Goal: Browse casually

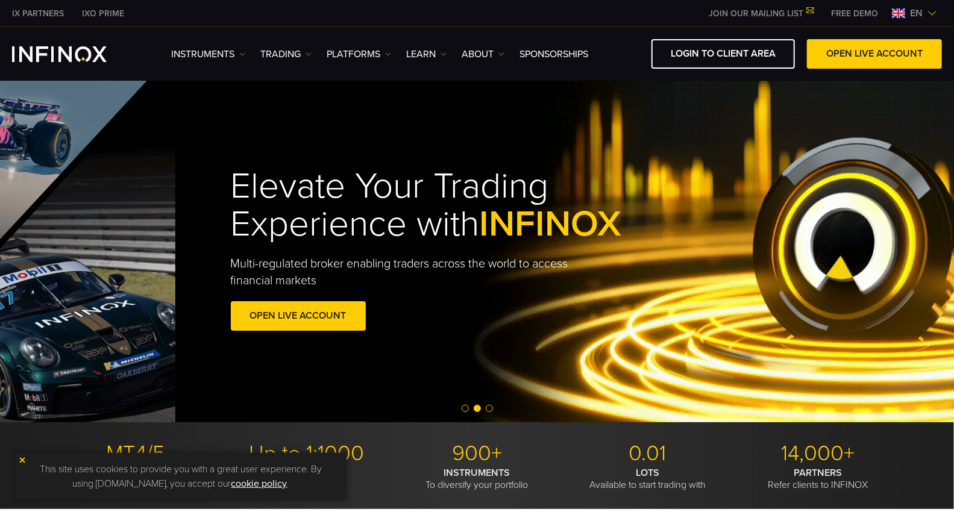
drag, startPoint x: 382, startPoint y: 245, endPoint x: 740, endPoint y: 272, distance: 359.8
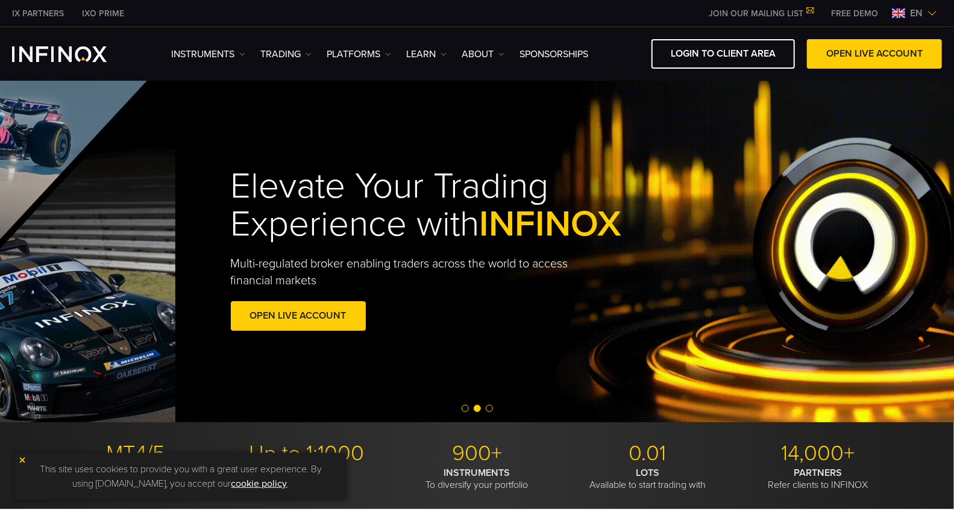
click at [678, 271] on div "Elevate Your Trading Experience with INFINOX Multi-regulated broker enabling tr…" at bounding box center [454, 252] width 447 height 204
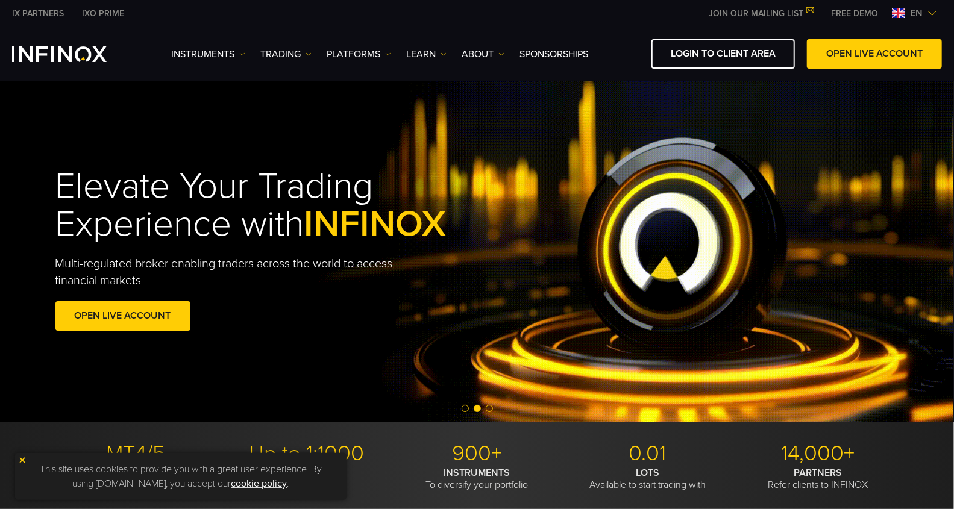
drag, startPoint x: 408, startPoint y: 180, endPoint x: 869, endPoint y: 267, distance: 470.1
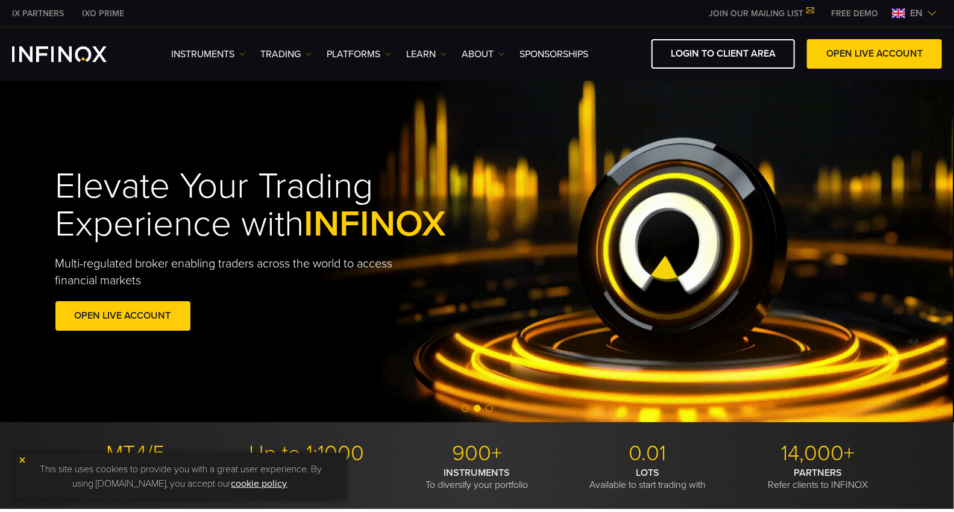
click at [503, 267] on div "Elevate Your Trading Experience with INFINOX Multi-regulated broker enabling tr…" at bounding box center [278, 252] width 447 height 204
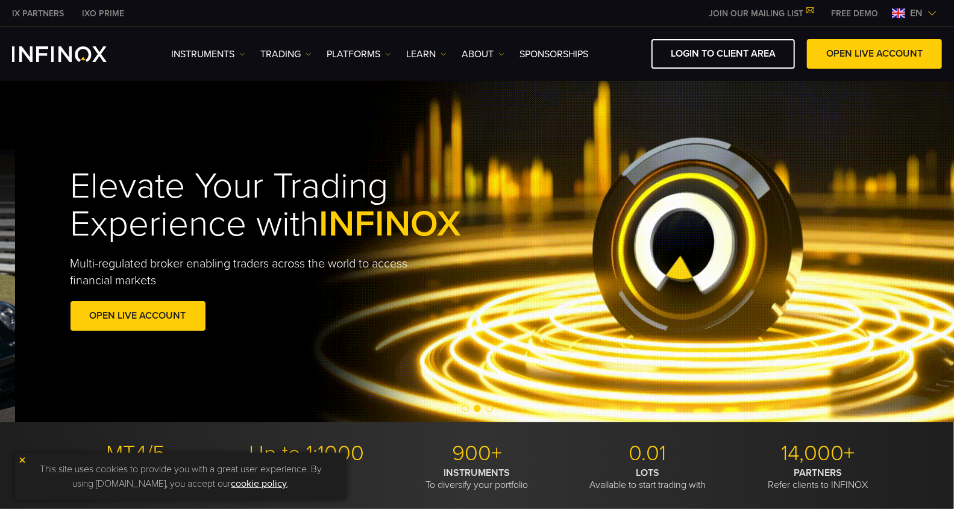
drag, startPoint x: 440, startPoint y: 219, endPoint x: 808, endPoint y: 233, distance: 368.1
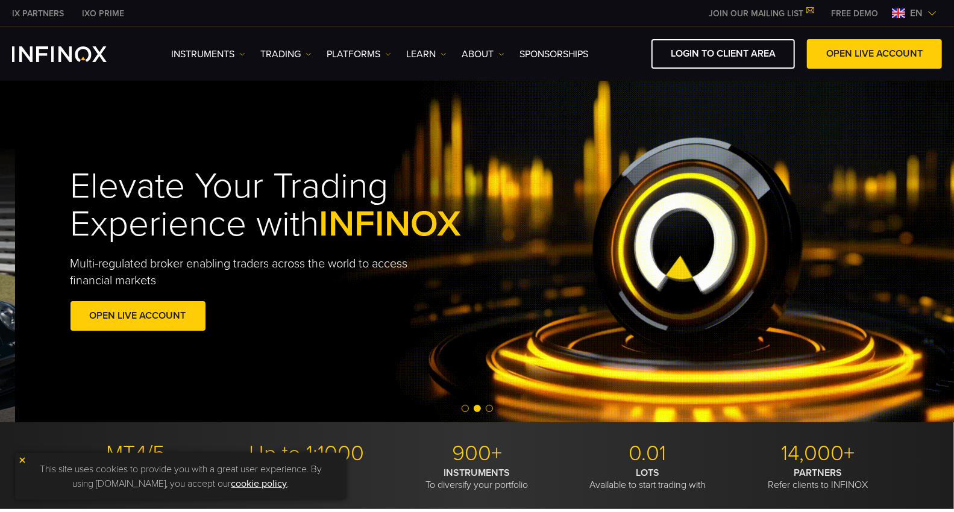
click at [462, 232] on span "INFINOX" at bounding box center [391, 224] width 142 height 43
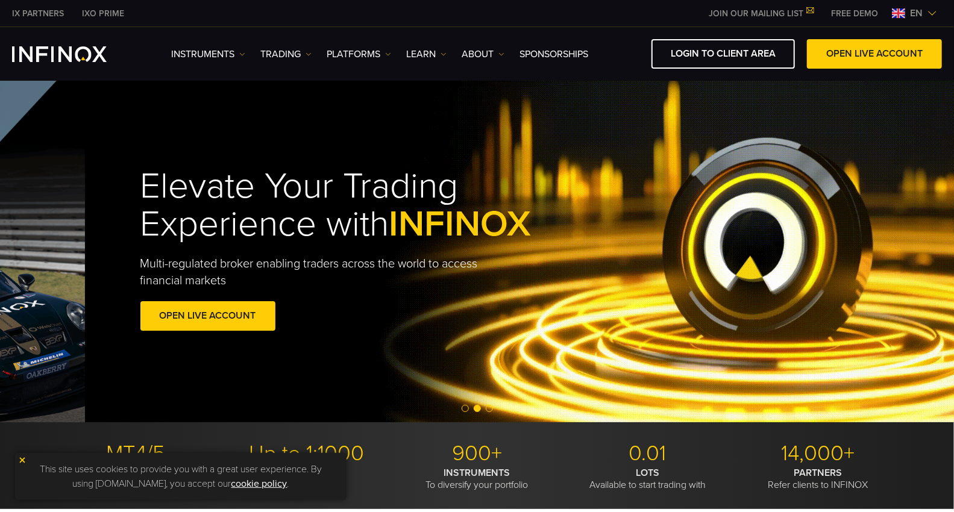
drag, startPoint x: 333, startPoint y: 307, endPoint x: 772, endPoint y: 374, distance: 444.1
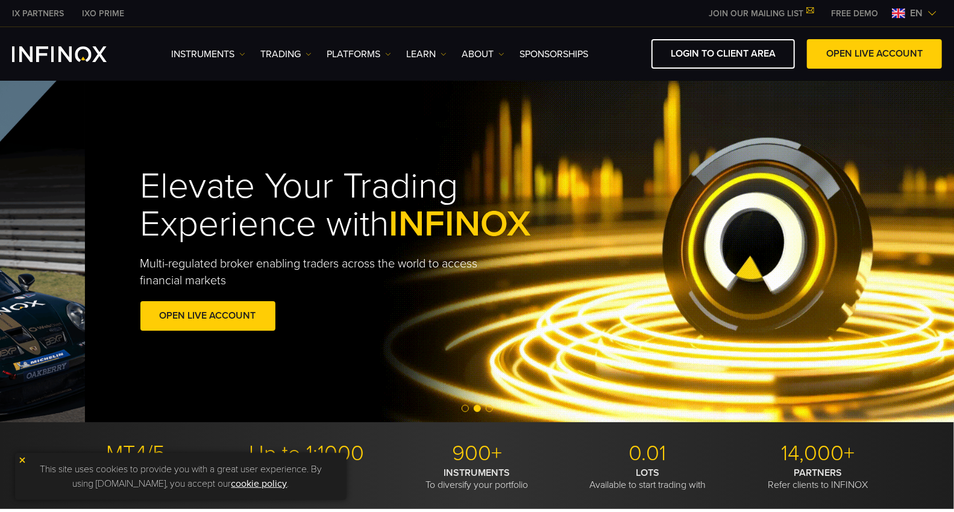
click at [772, 374] on div "Elevate Your Trading Experience with INFINOX Multi-regulated broker enabling tr…" at bounding box center [562, 251] width 954 height 342
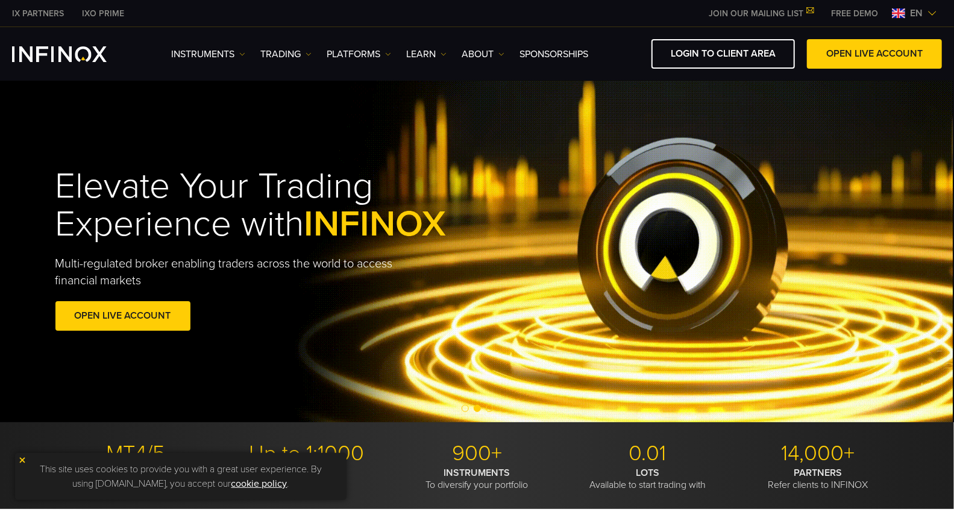
drag, startPoint x: 615, startPoint y: 277, endPoint x: 815, endPoint y: 277, distance: 199.6
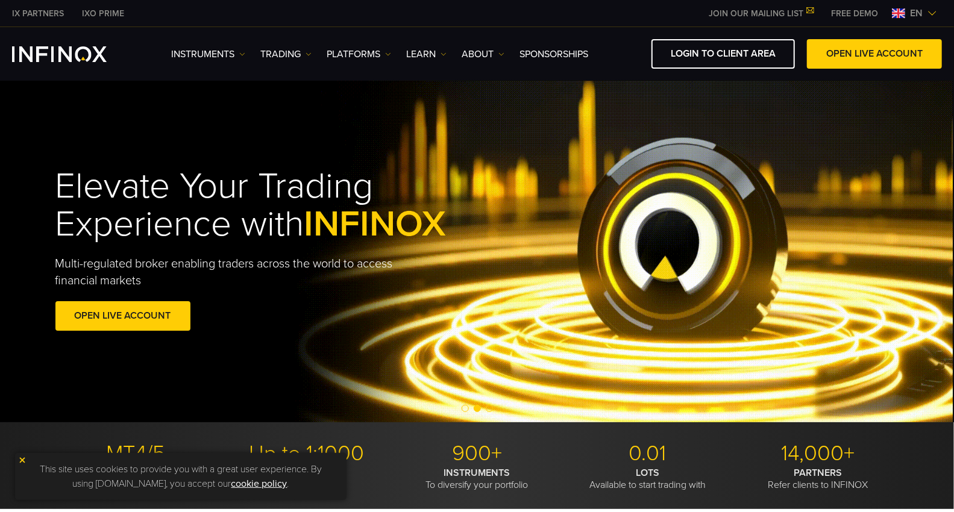
click at [778, 277] on div "Elevate Your Trading Experience with INFINOX Multi-regulated broker enabling tr…" at bounding box center [477, 252] width 868 height 204
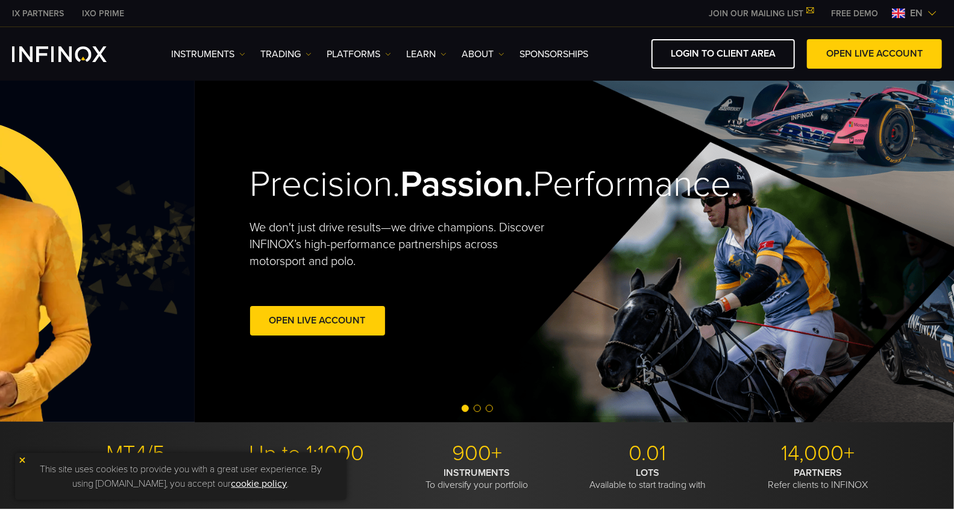
drag, startPoint x: 570, startPoint y: 295, endPoint x: 851, endPoint y: 307, distance: 281.2
click at [761, 307] on div "Precision. Passion. Performance. We don't just drive results—we drive champions…" at bounding box center [672, 251] width 868 height 342
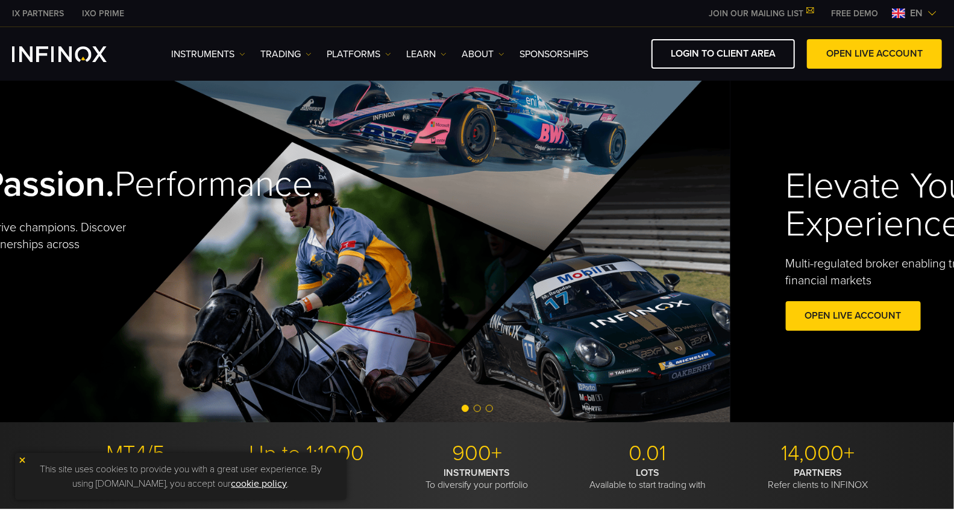
drag, startPoint x: 731, startPoint y: 282, endPoint x: 297, endPoint y: 291, distance: 434.8
click at [369, 283] on div "Precision. Passion. Performance. We don't just drive results—we drive champions…" at bounding box center [253, 251] width 868 height 342
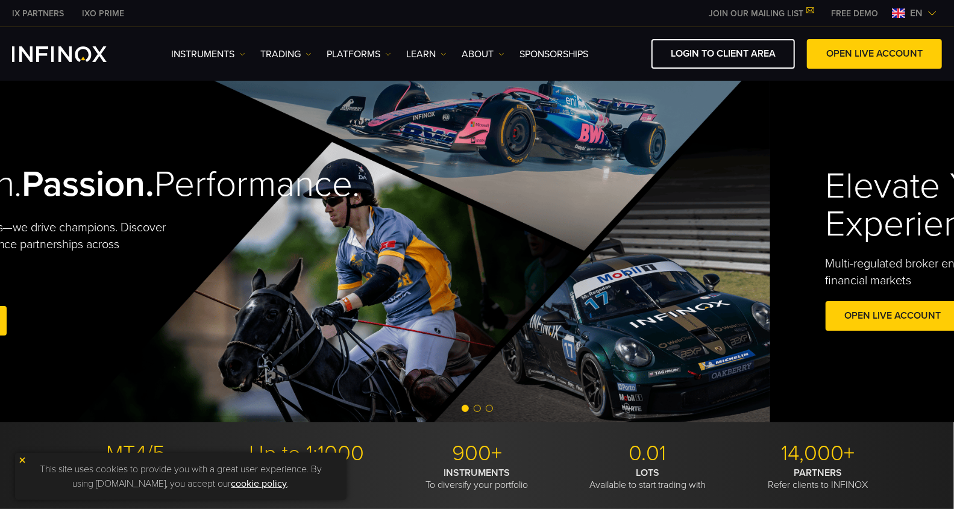
drag, startPoint x: 709, startPoint y: 258, endPoint x: 419, endPoint y: 260, distance: 290.0
click at [500, 260] on div "Precision. Passion. Performance. We don't just drive results—we drive champions…" at bounding box center [294, 251] width 868 height 342
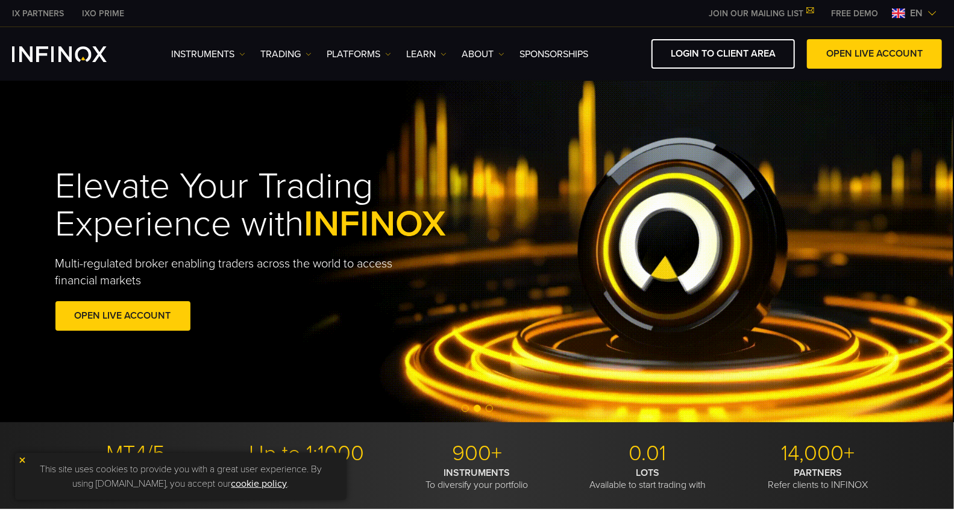
drag, startPoint x: 367, startPoint y: 230, endPoint x: 841, endPoint y: 324, distance: 483.3
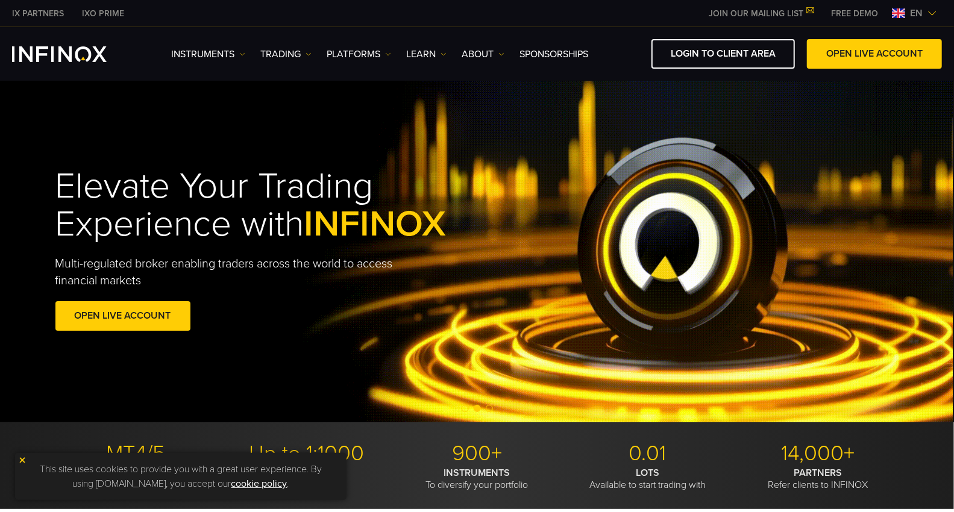
click at [503, 304] on div "Elevate Your Trading Experience with INFINOX Multi-regulated broker enabling tr…" at bounding box center [278, 252] width 447 height 204
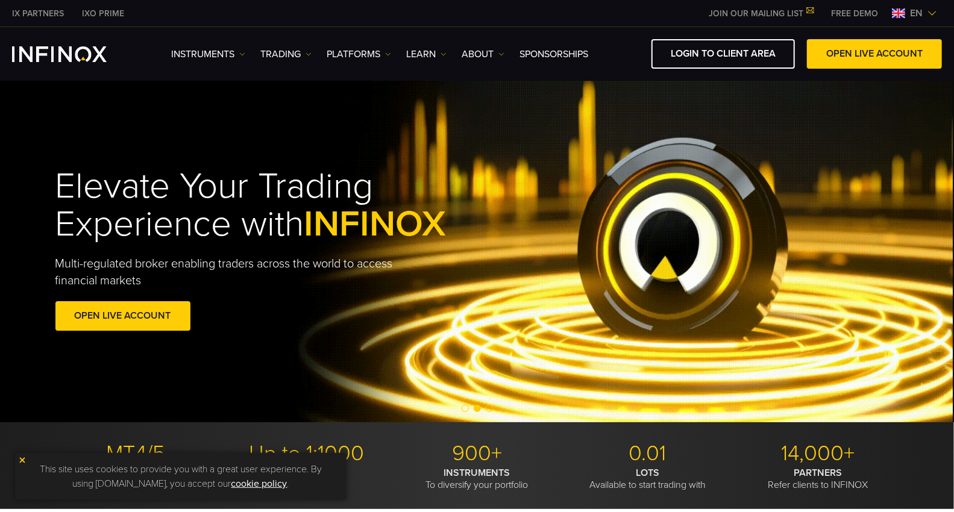
drag, startPoint x: 519, startPoint y: 260, endPoint x: 782, endPoint y: 279, distance: 264.1
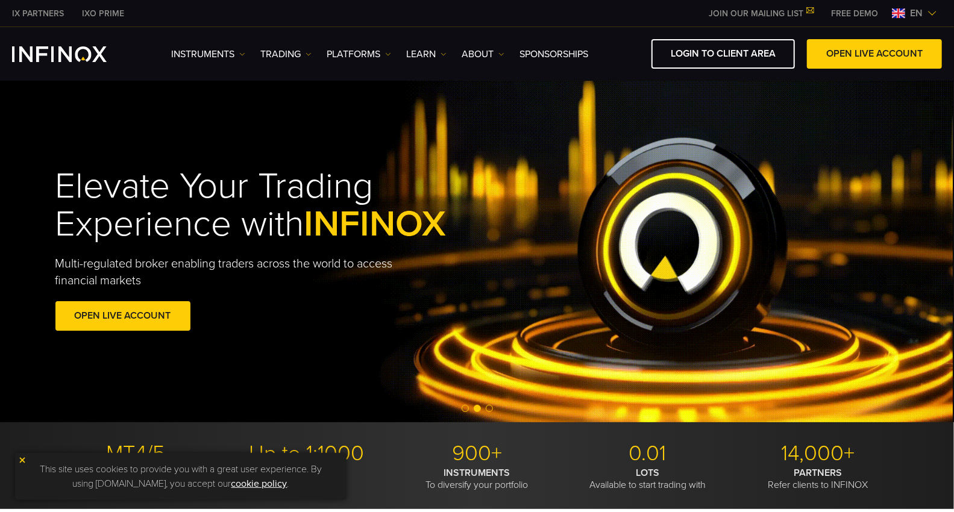
click at [754, 279] on div "Elevate Your Trading Experience with INFINOX Multi-regulated broker enabling tr…" at bounding box center [477, 252] width 868 height 204
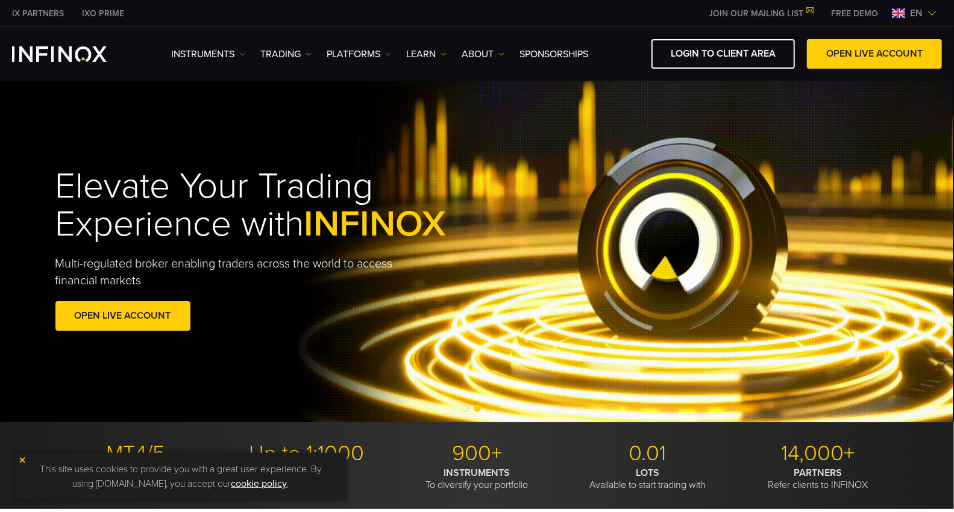
drag, startPoint x: 500, startPoint y: 256, endPoint x: 809, endPoint y: 324, distance: 315.5
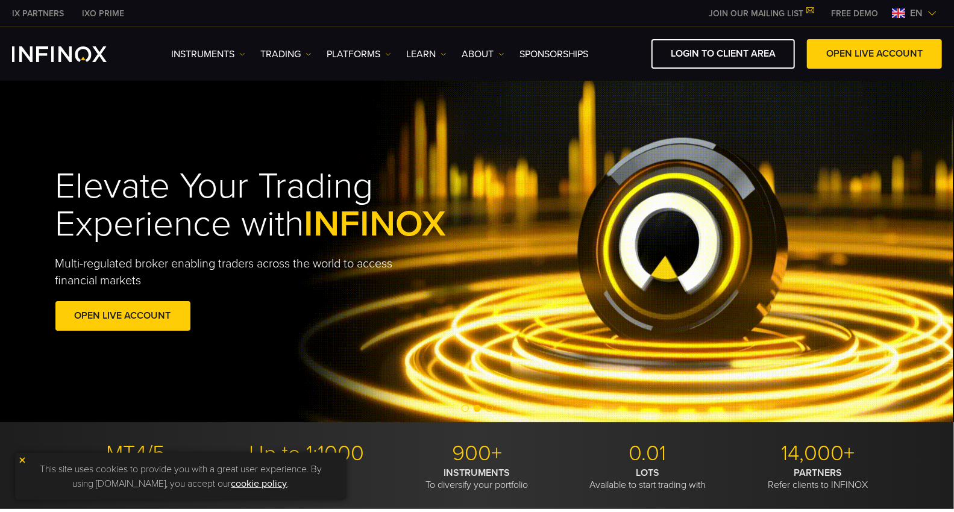
click at [503, 311] on div "Elevate Your Trading Experience with INFINOX Multi-regulated broker enabling tr…" at bounding box center [278, 252] width 447 height 204
